Goal: Information Seeking & Learning: Learn about a topic

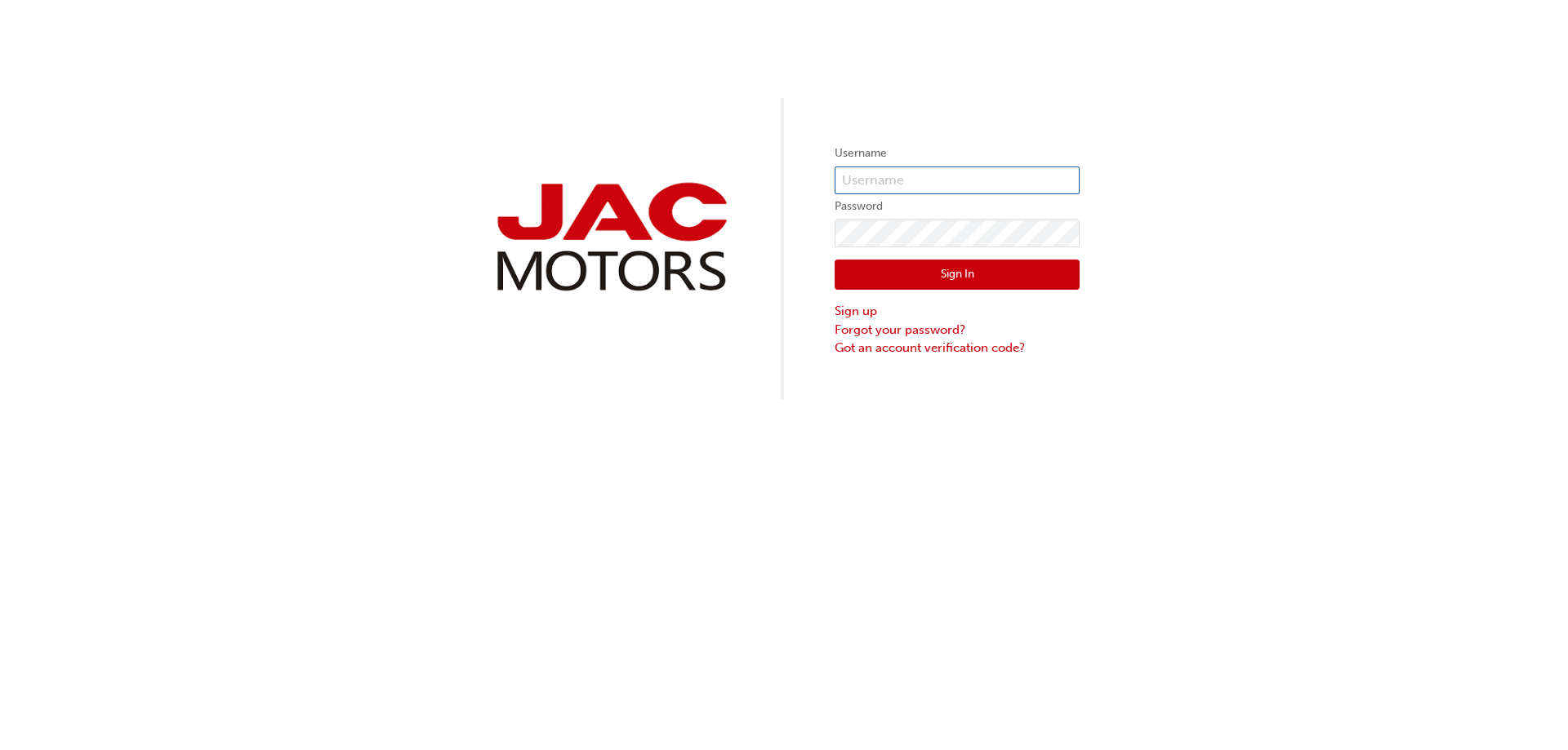
type input "BG0234"
click at [1013, 268] on button "Sign In" at bounding box center [957, 274] width 245 height 31
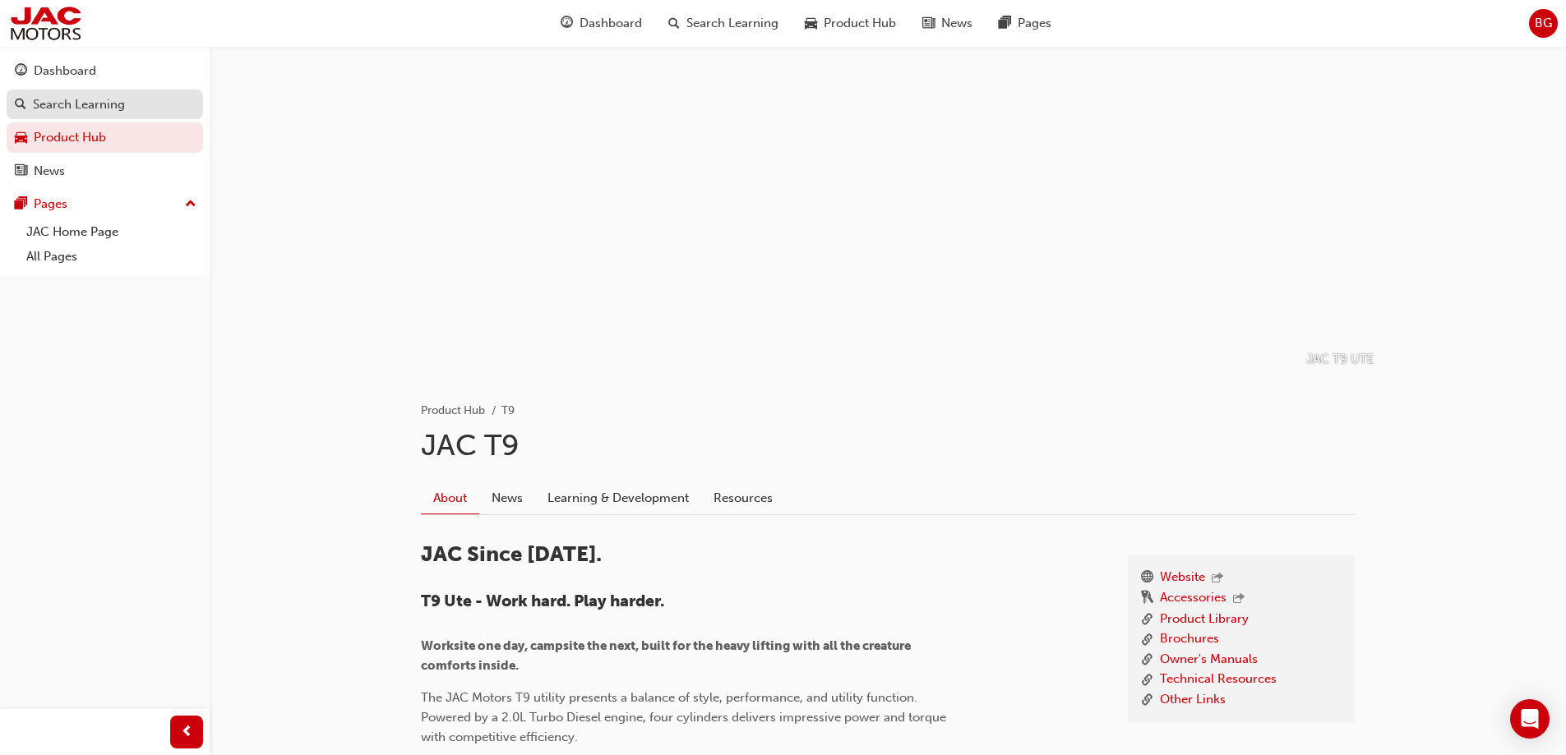
click at [119, 100] on div "Search Learning" at bounding box center [79, 104] width 92 height 19
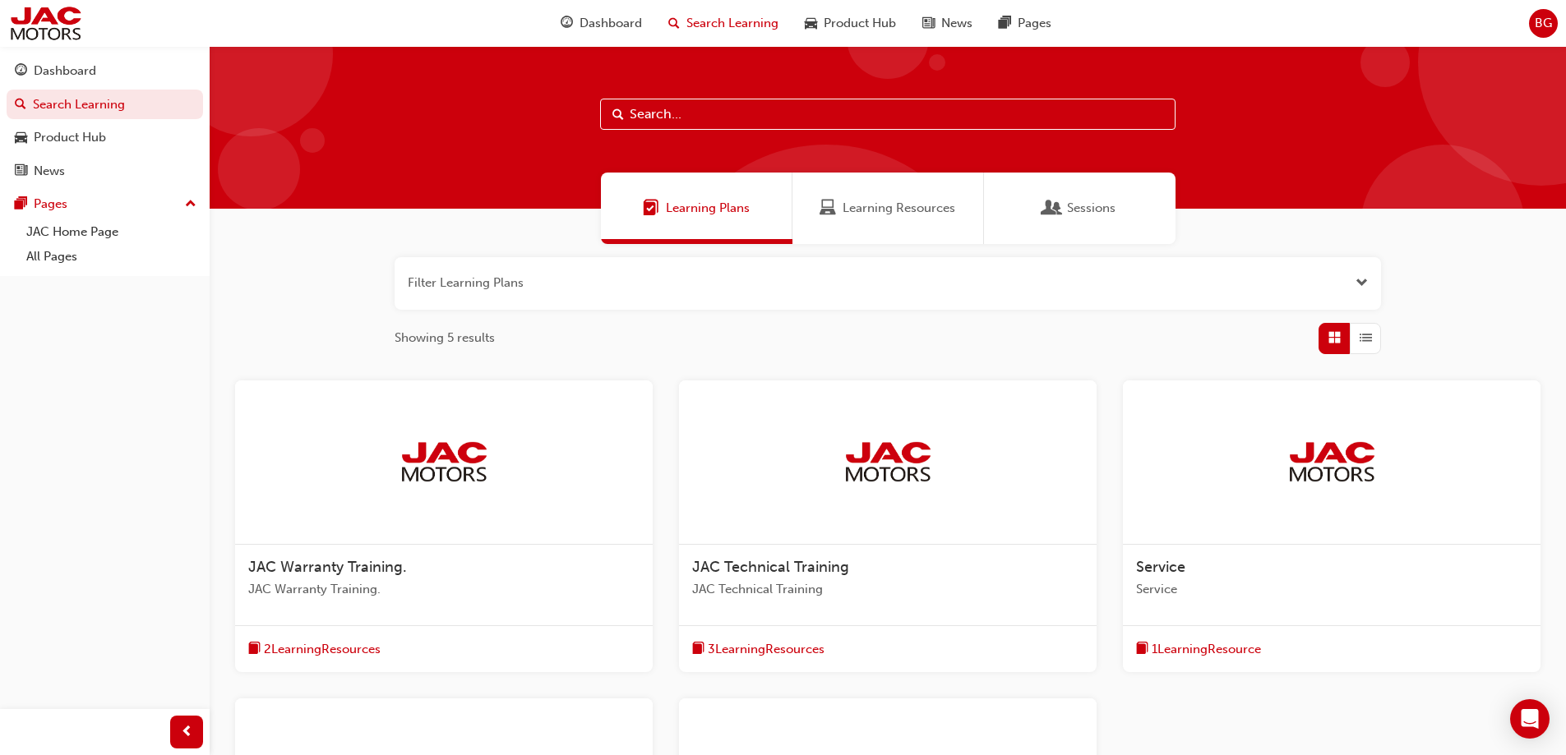
scroll to position [164, 0]
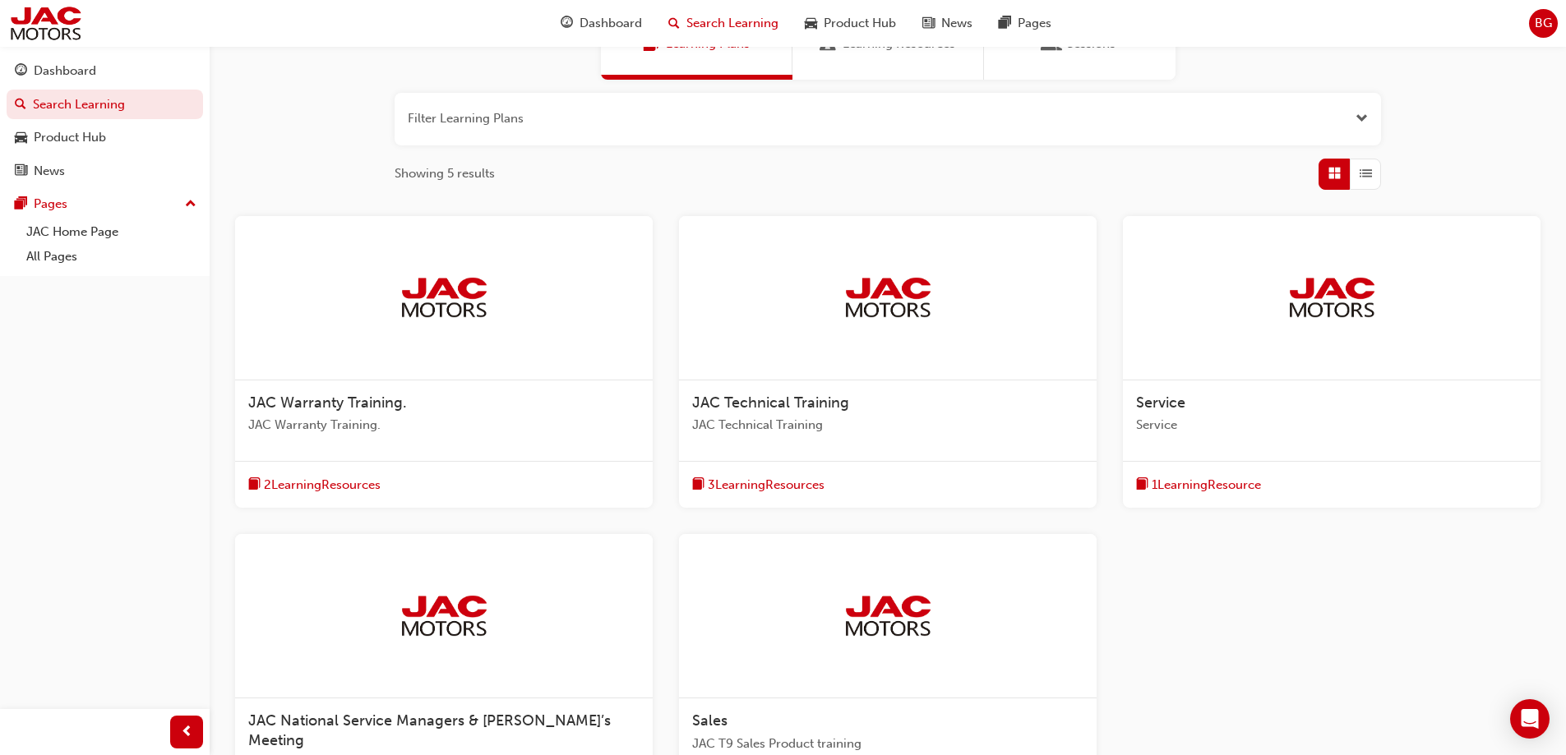
click at [1222, 476] on span "1 Learning Resource" at bounding box center [1206, 485] width 109 height 19
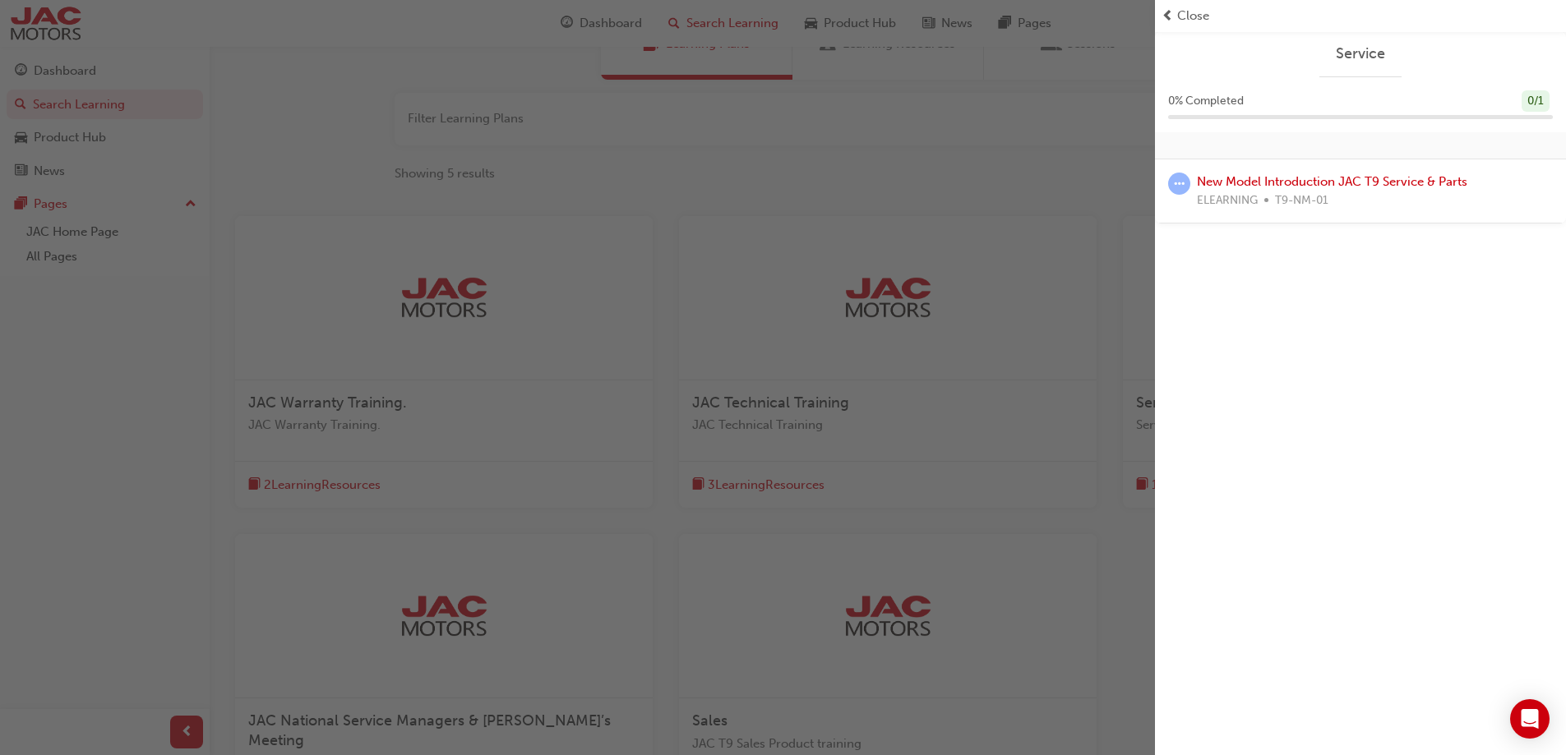
scroll to position [247, 0]
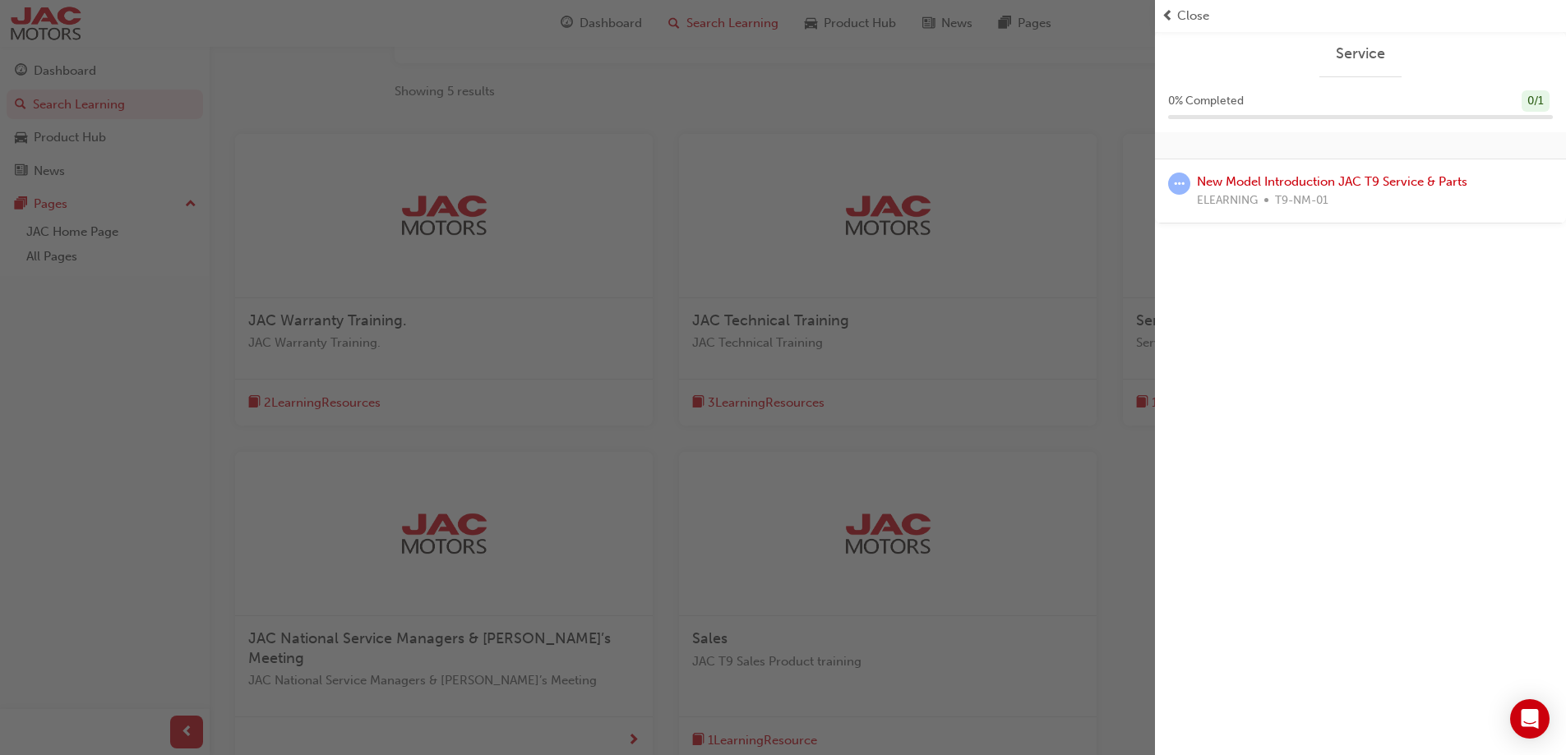
click at [1239, 208] on span "ELEARNING" at bounding box center [1227, 201] width 61 height 19
click at [1304, 182] on link "New Model Introduction JAC T9 Service & Parts" at bounding box center [1332, 181] width 270 height 15
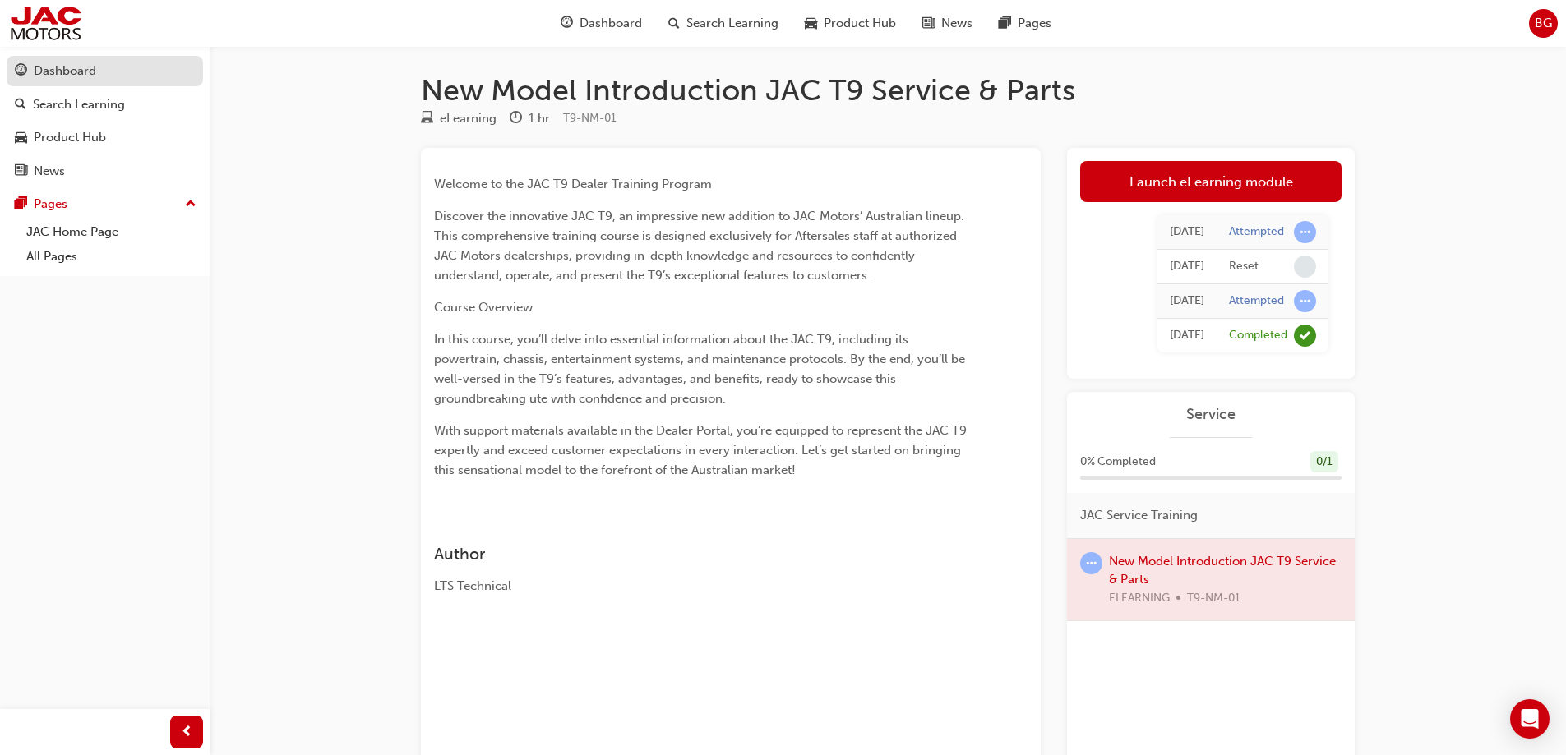
click at [58, 75] on div "Dashboard" at bounding box center [65, 71] width 62 height 19
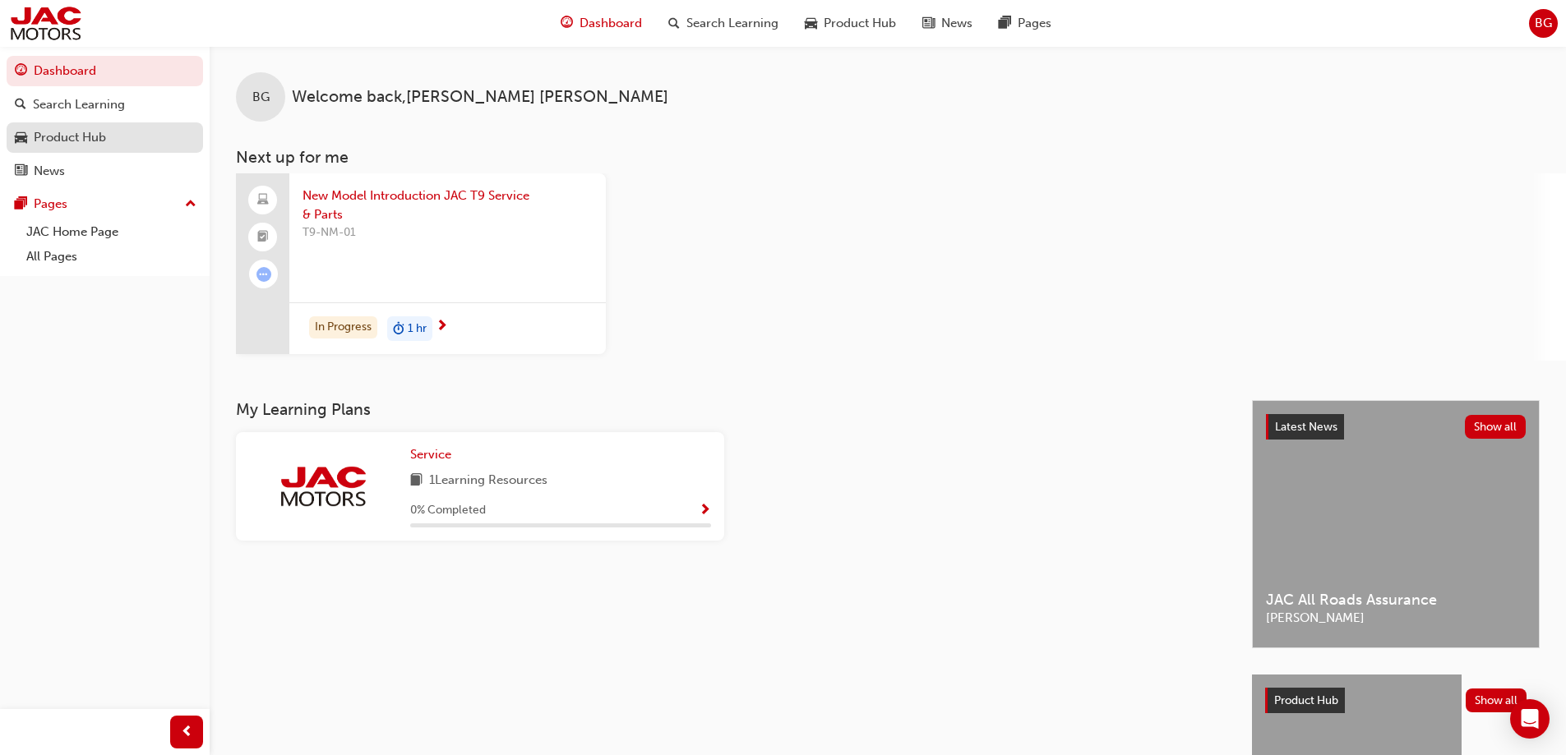
click at [123, 129] on div "Product Hub" at bounding box center [105, 137] width 180 height 21
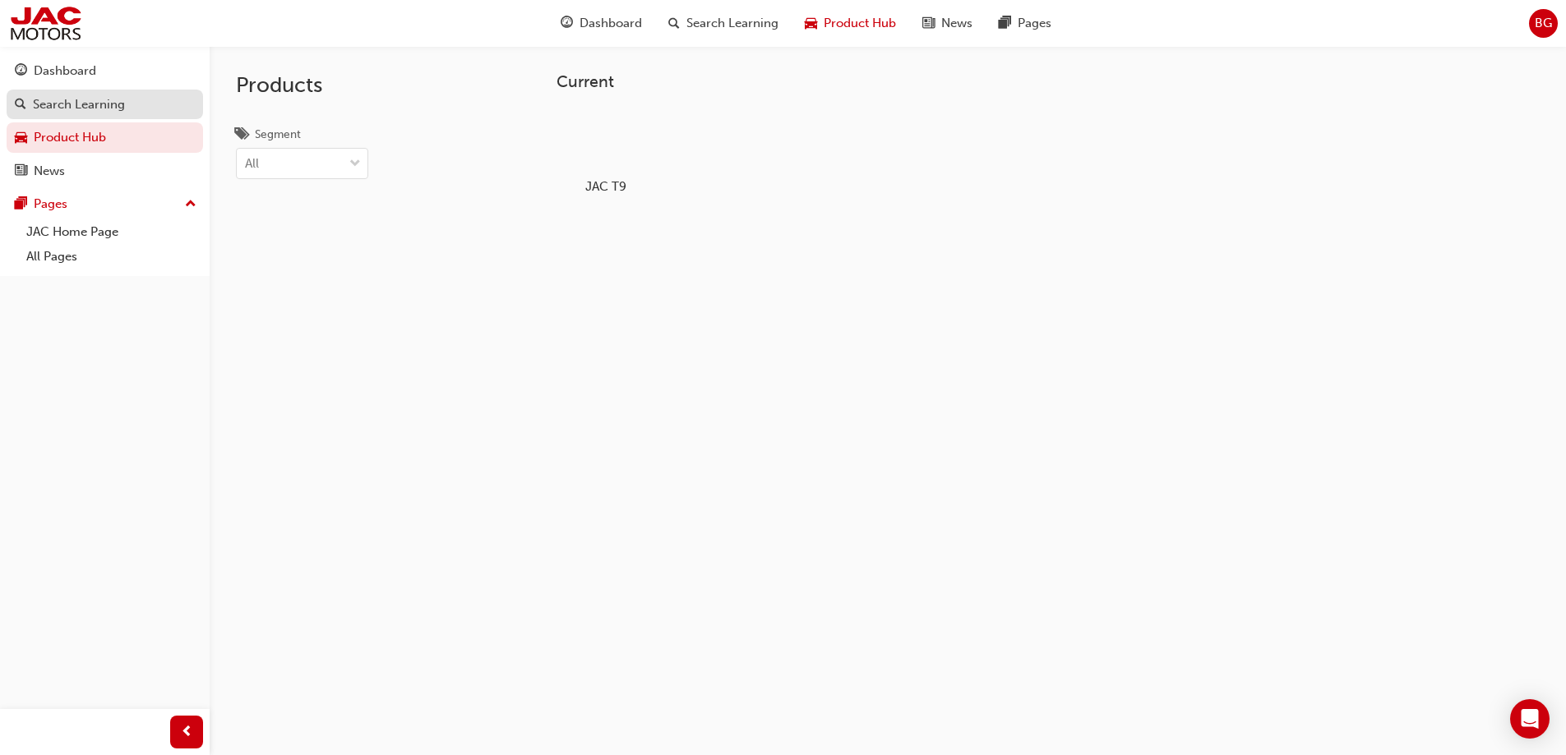
click at [122, 112] on div "Search Learning" at bounding box center [79, 104] width 92 height 19
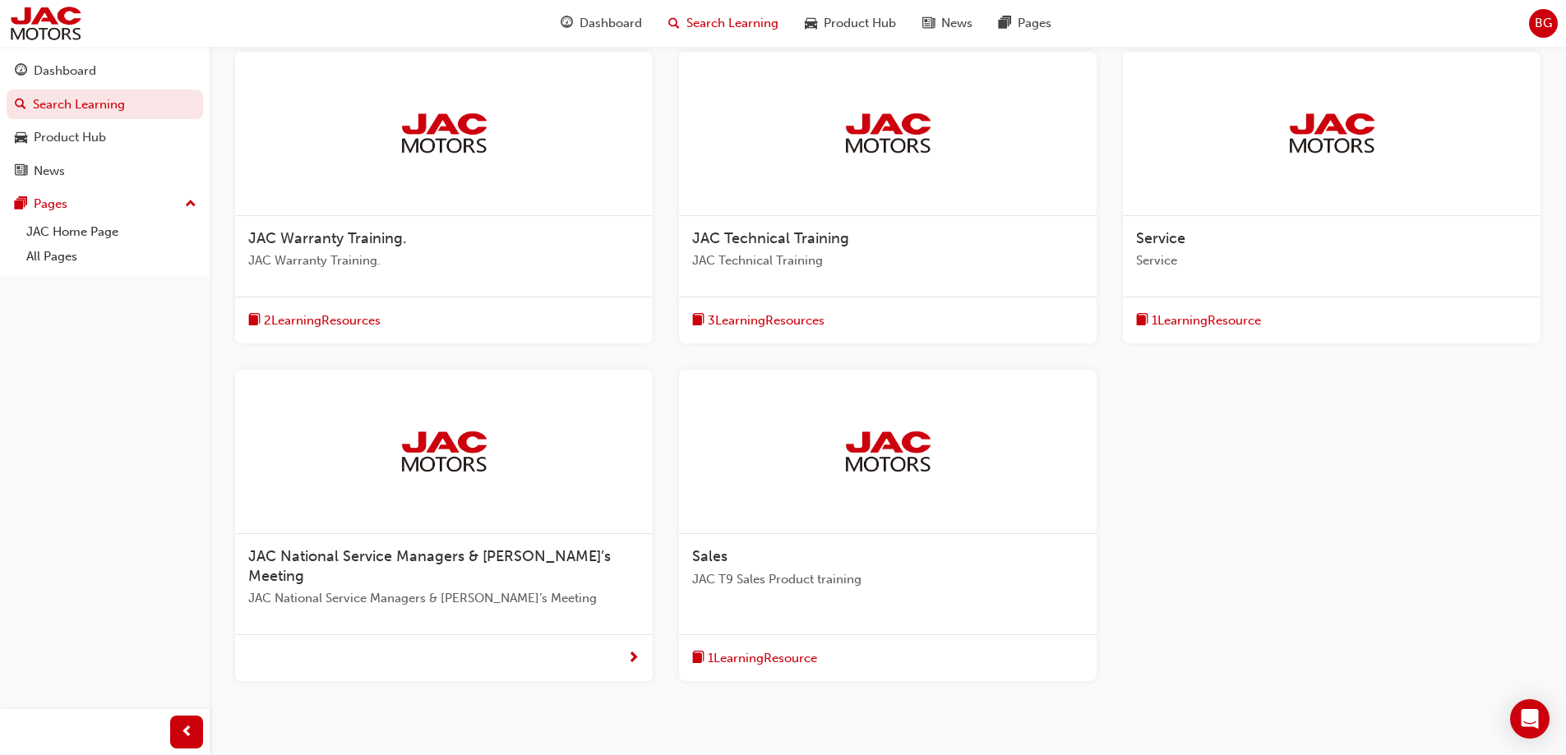
scroll to position [395, 0]
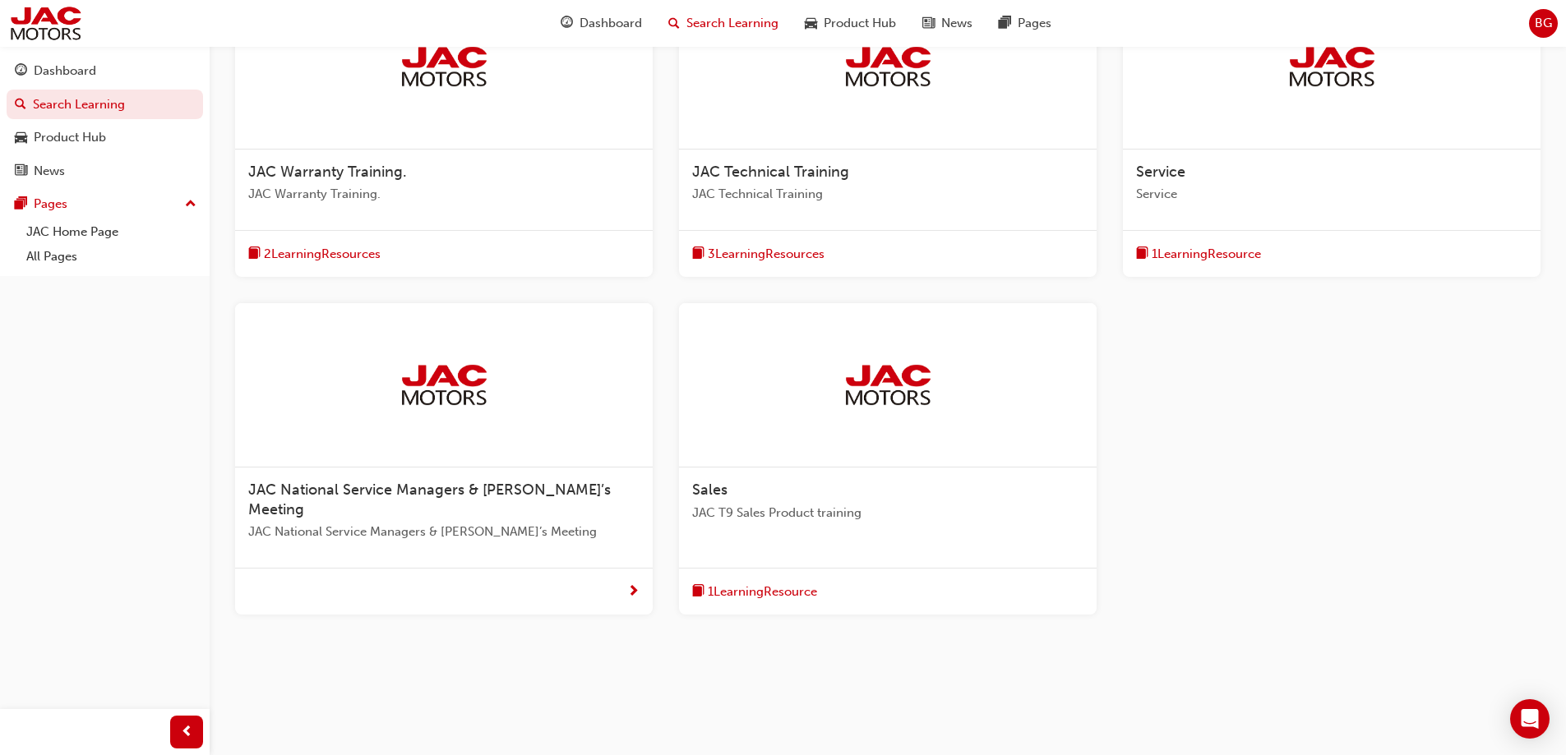
click at [295, 242] on div "2 Learning Resources" at bounding box center [444, 254] width 418 height 48
